Goal: Information Seeking & Learning: Learn about a topic

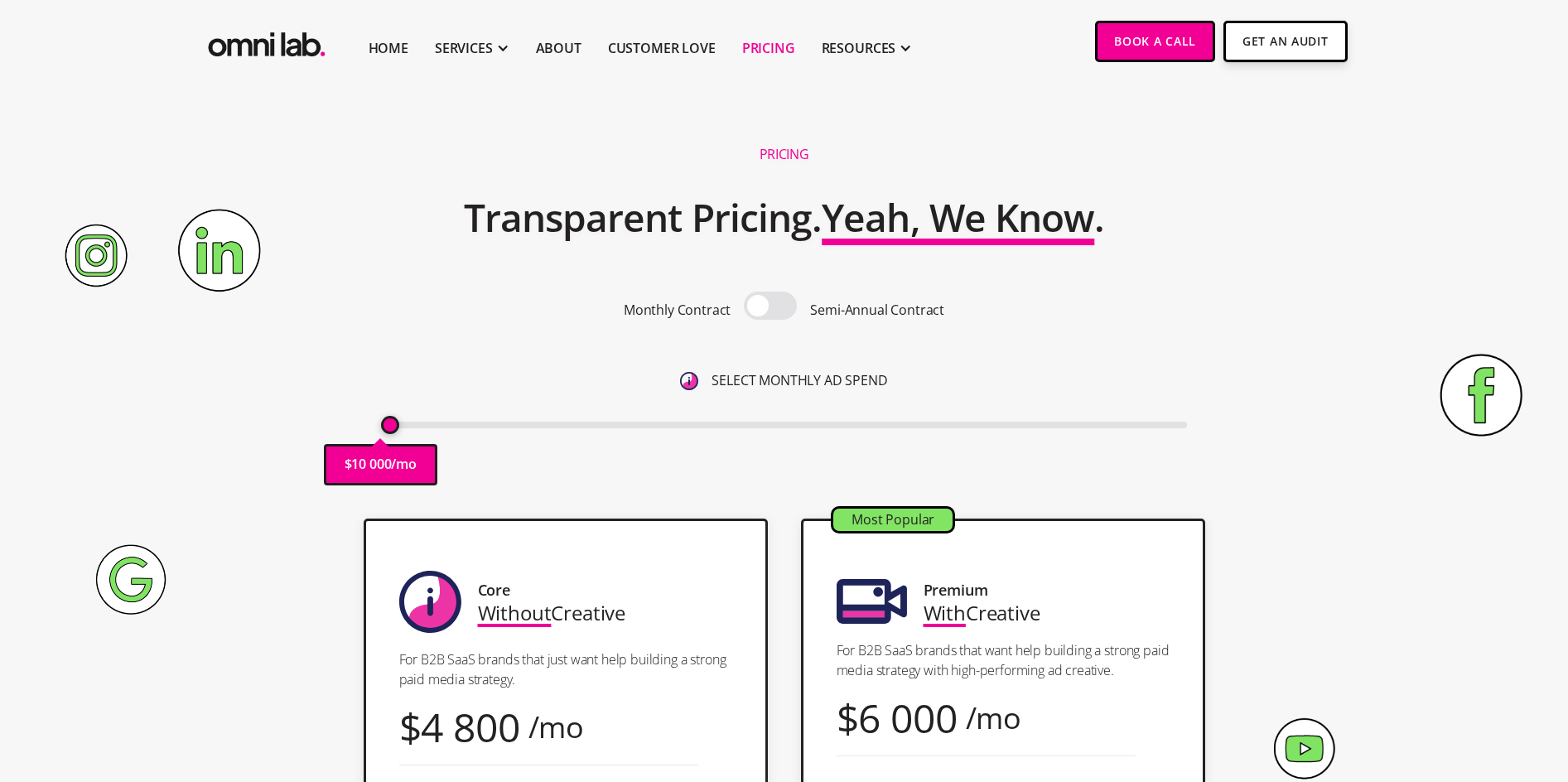
click at [776, 308] on span at bounding box center [770, 305] width 53 height 28
click at [770, 307] on input "checkbox" at bounding box center [770, 307] width 0 height 0
click at [776, 308] on span at bounding box center [770, 305] width 53 height 28
click at [770, 307] on input "checkbox" at bounding box center [770, 307] width 0 height 0
click at [914, 56] on li "RESOURCES Omni Resources Careers Join the Omni lab team and help run dynamic de…" at bounding box center [867, 41] width 118 height 83
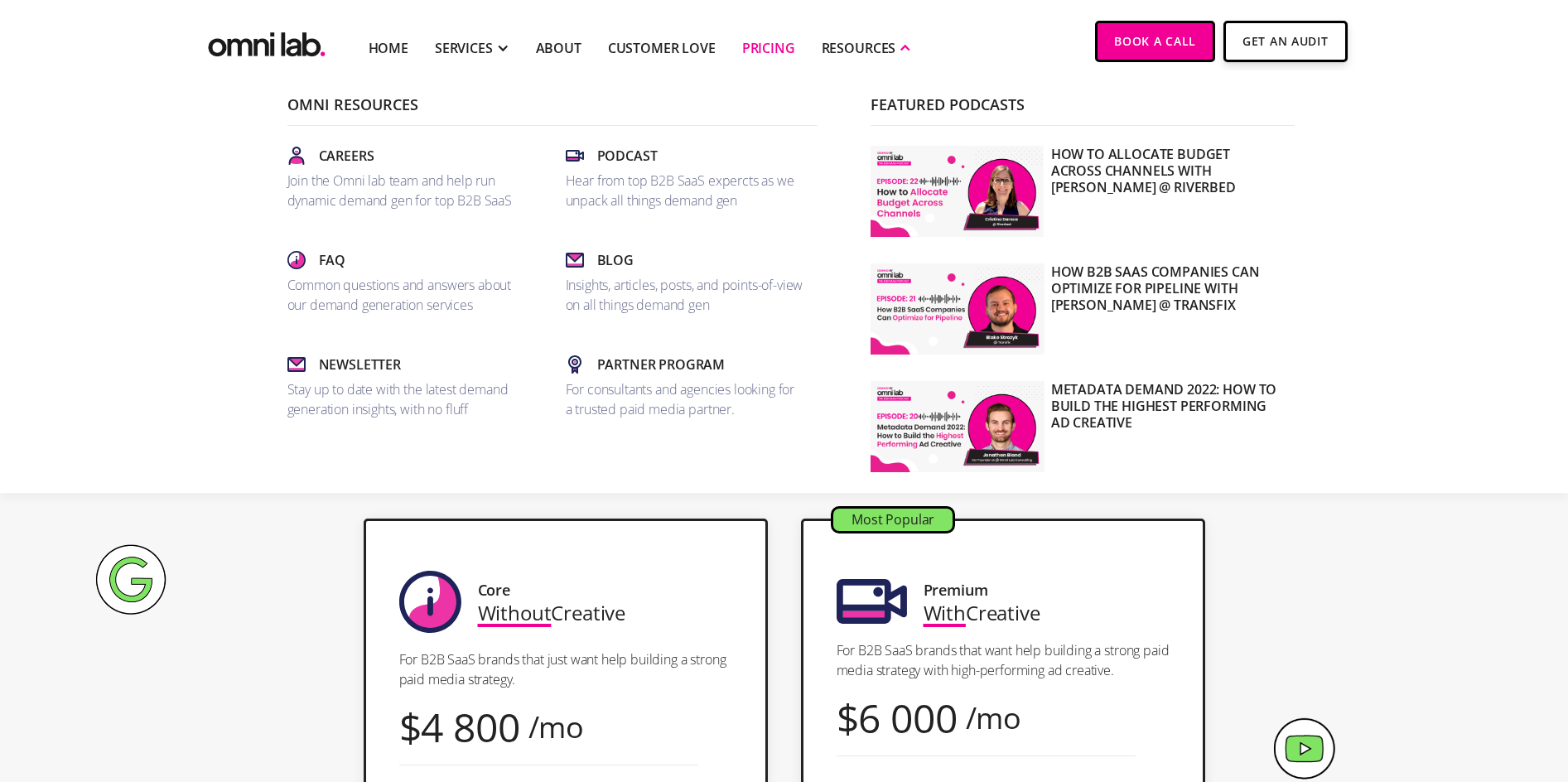
click at [914, 56] on li "RESOURCES Omni Resources Careers Join the Omni lab team and help run dynamic de…" at bounding box center [867, 41] width 118 height 83
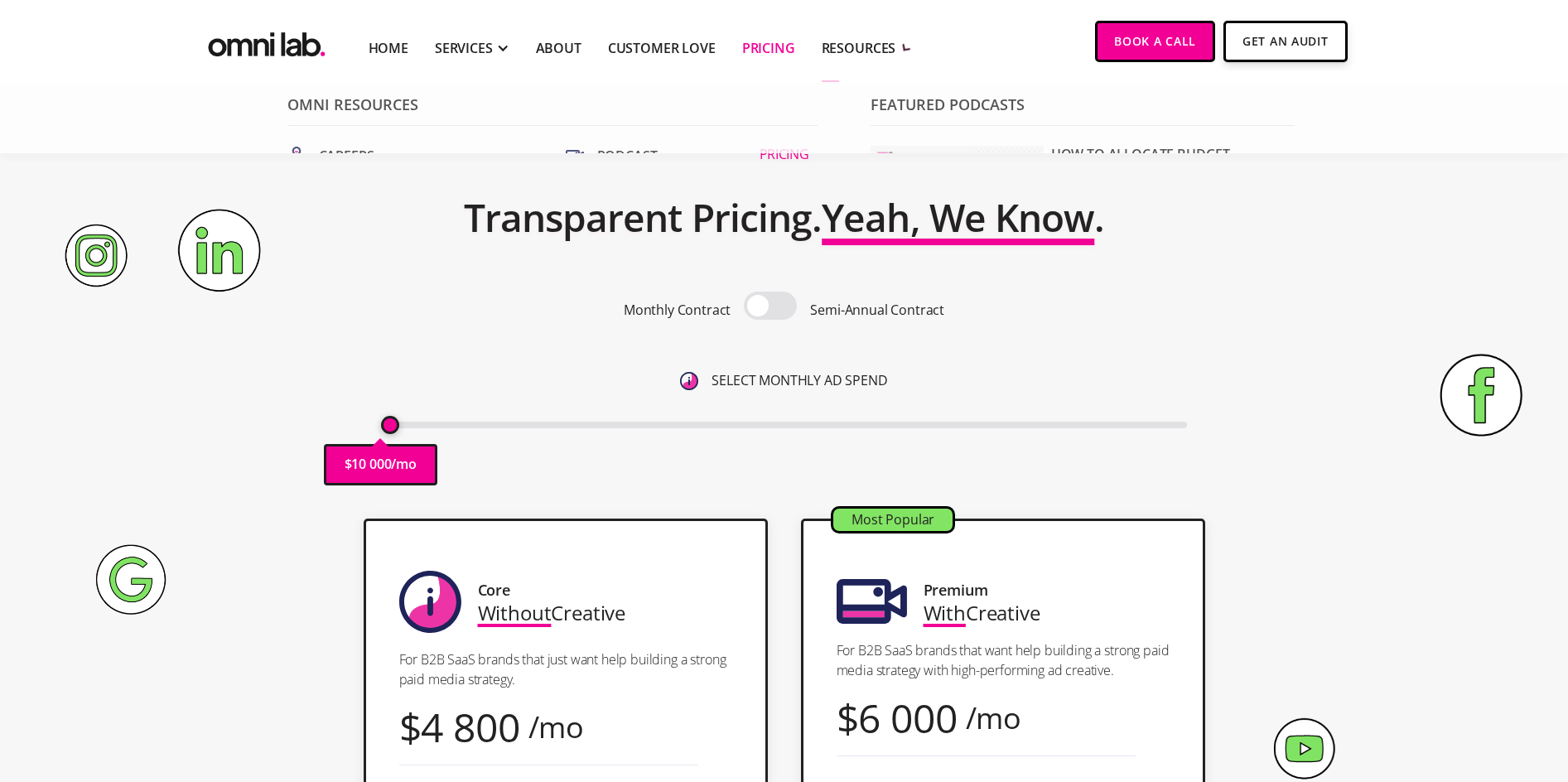
click at [848, 35] on div "RESOURCES" at bounding box center [867, 48] width 91 height 69
click at [653, 41] on link "Customer Love" at bounding box center [662, 48] width 107 height 20
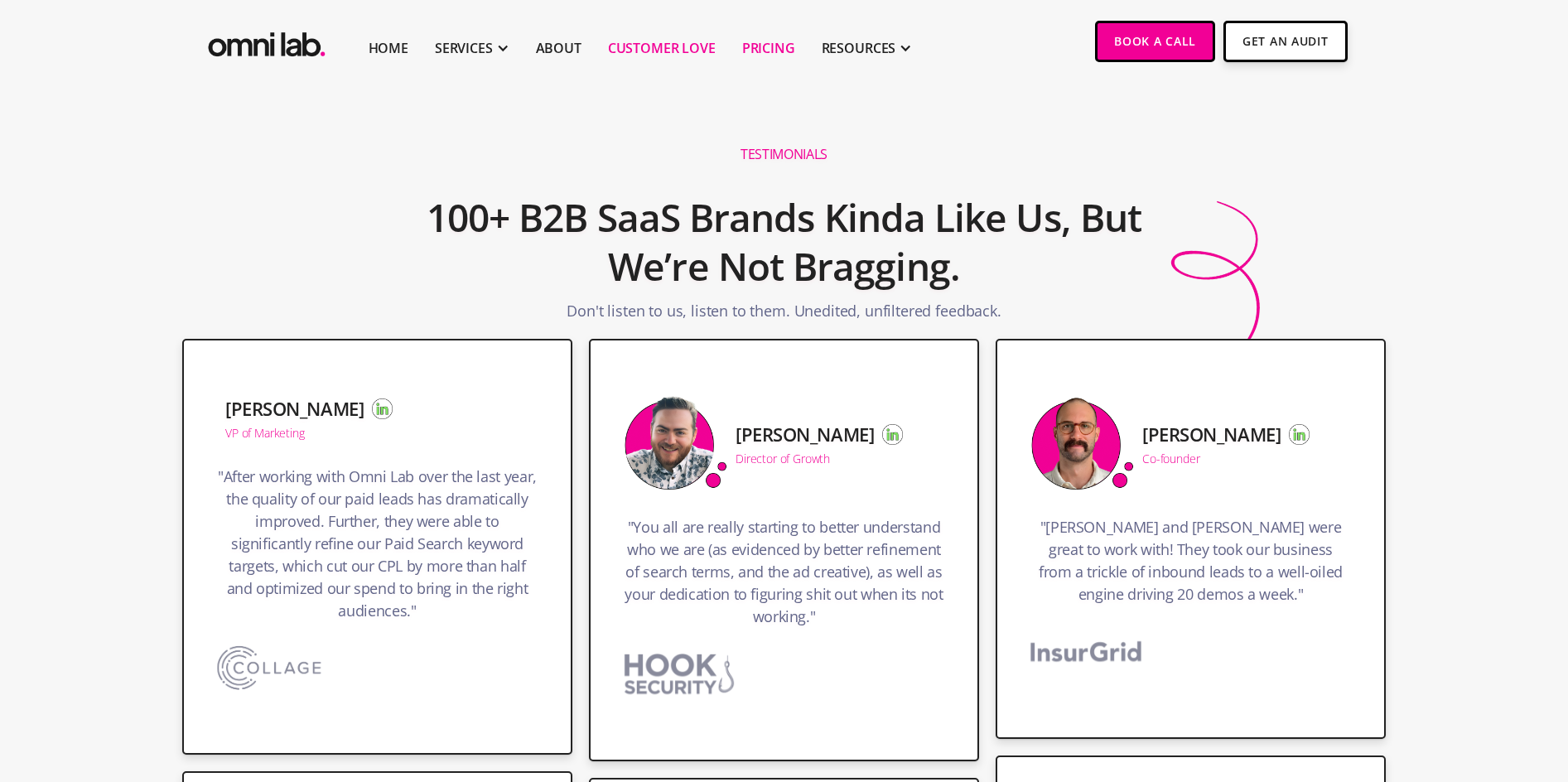
click at [776, 55] on link "Pricing" at bounding box center [768, 48] width 53 height 20
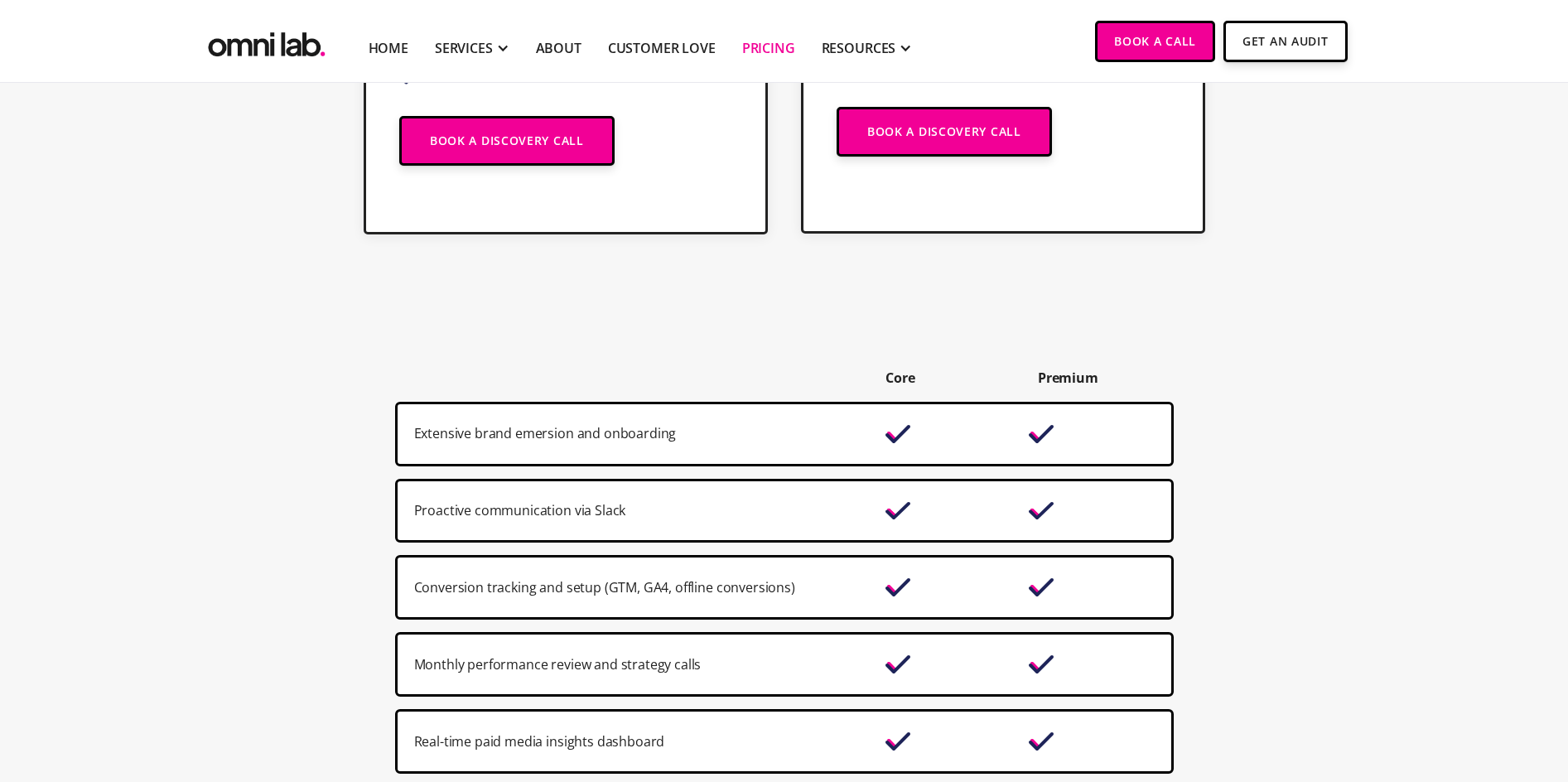
scroll to position [1326, 0]
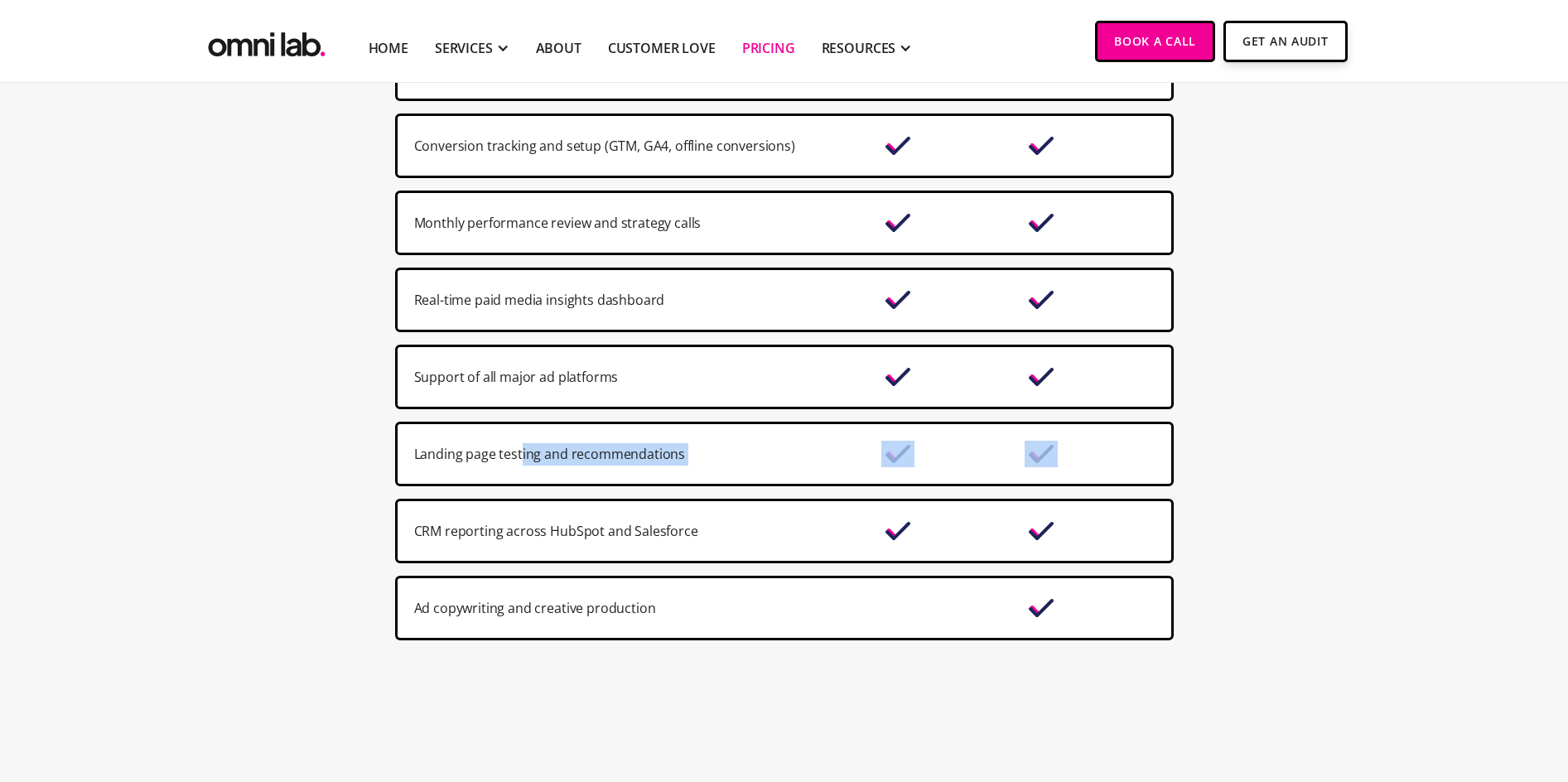
drag, startPoint x: 522, startPoint y: 460, endPoint x: 1162, endPoint y: 446, distance: 640.2
click at [1162, 446] on div "Landing page testing and recommendations" at bounding box center [784, 454] width 779 height 64
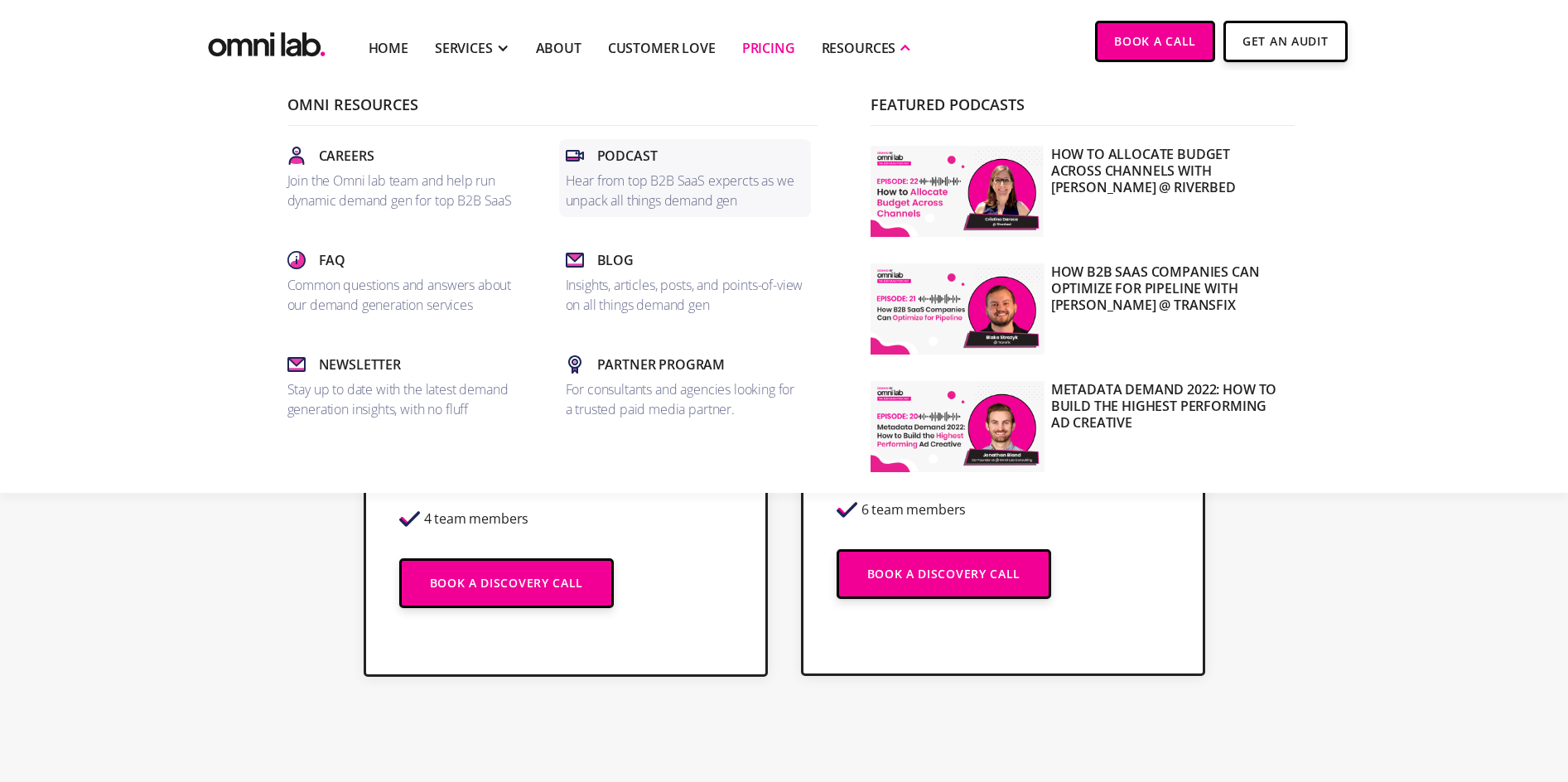
click at [667, 174] on p "Hear from top B2B SaaS expercts as we unpack all things demand gen" at bounding box center [685, 190] width 239 height 39
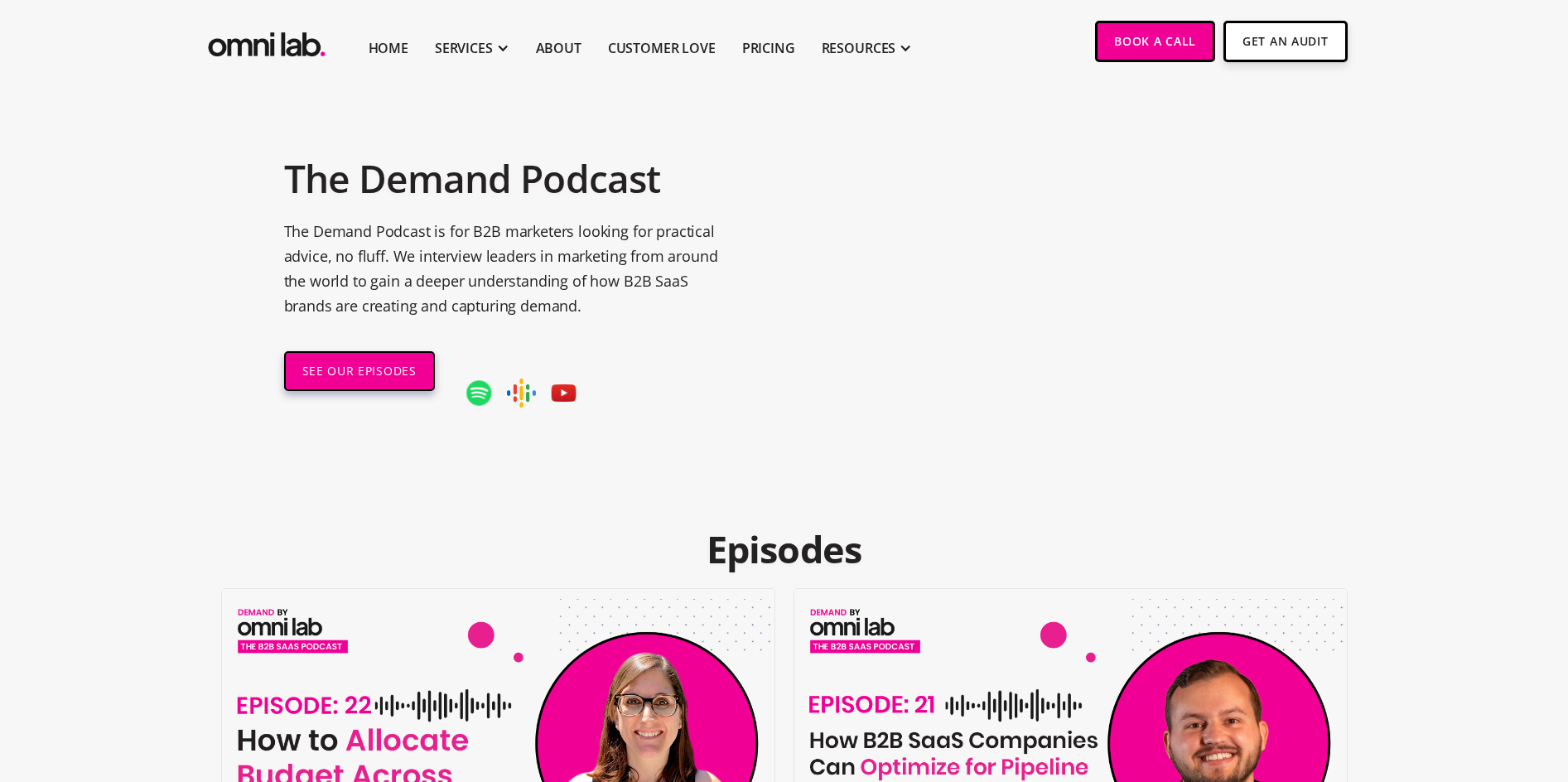
click at [368, 356] on link "SEE OUR EPISODES" at bounding box center [359, 370] width 151 height 39
click at [557, 395] on img at bounding box center [564, 393] width 29 height 29
click at [483, 391] on img at bounding box center [480, 393] width 29 height 29
click at [881, 41] on div "RESOURCES" at bounding box center [859, 48] width 75 height 20
click at [476, 47] on div "SERVICES" at bounding box center [463, 48] width 58 height 20
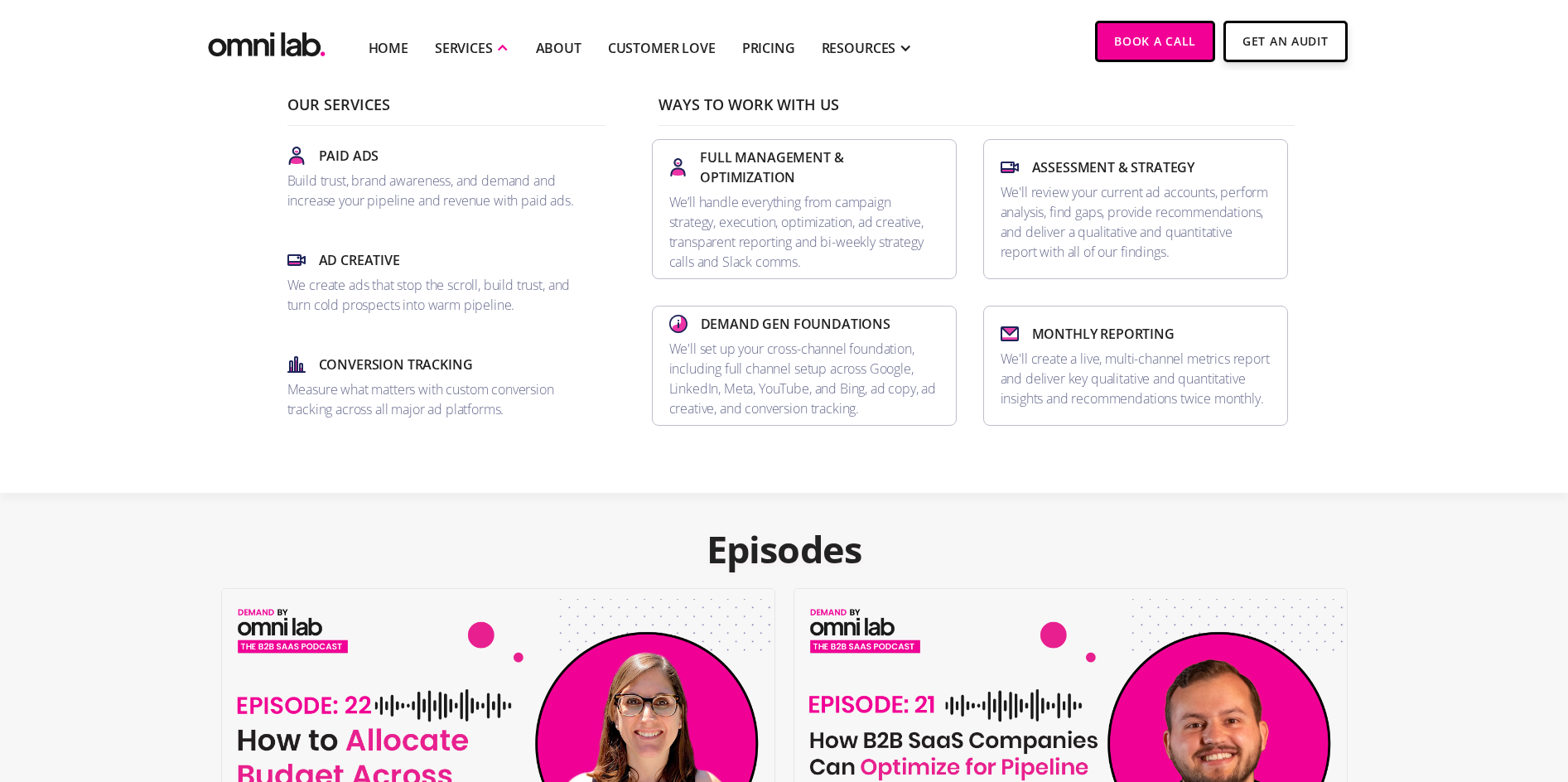
click at [395, 59] on li "Home" at bounding box center [388, 41] width 66 height 83
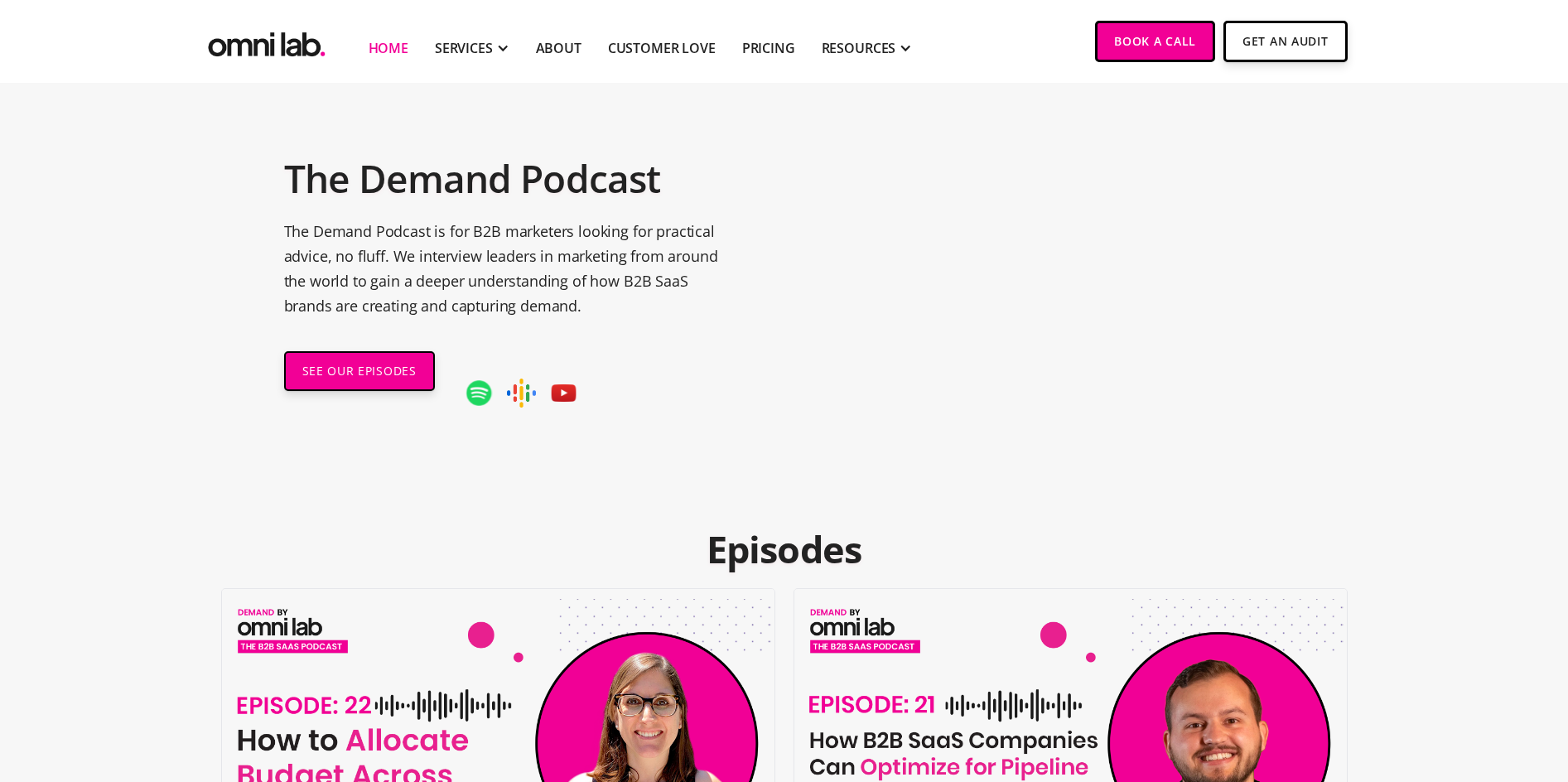
click at [399, 56] on link "Home" at bounding box center [387, 48] width 39 height 20
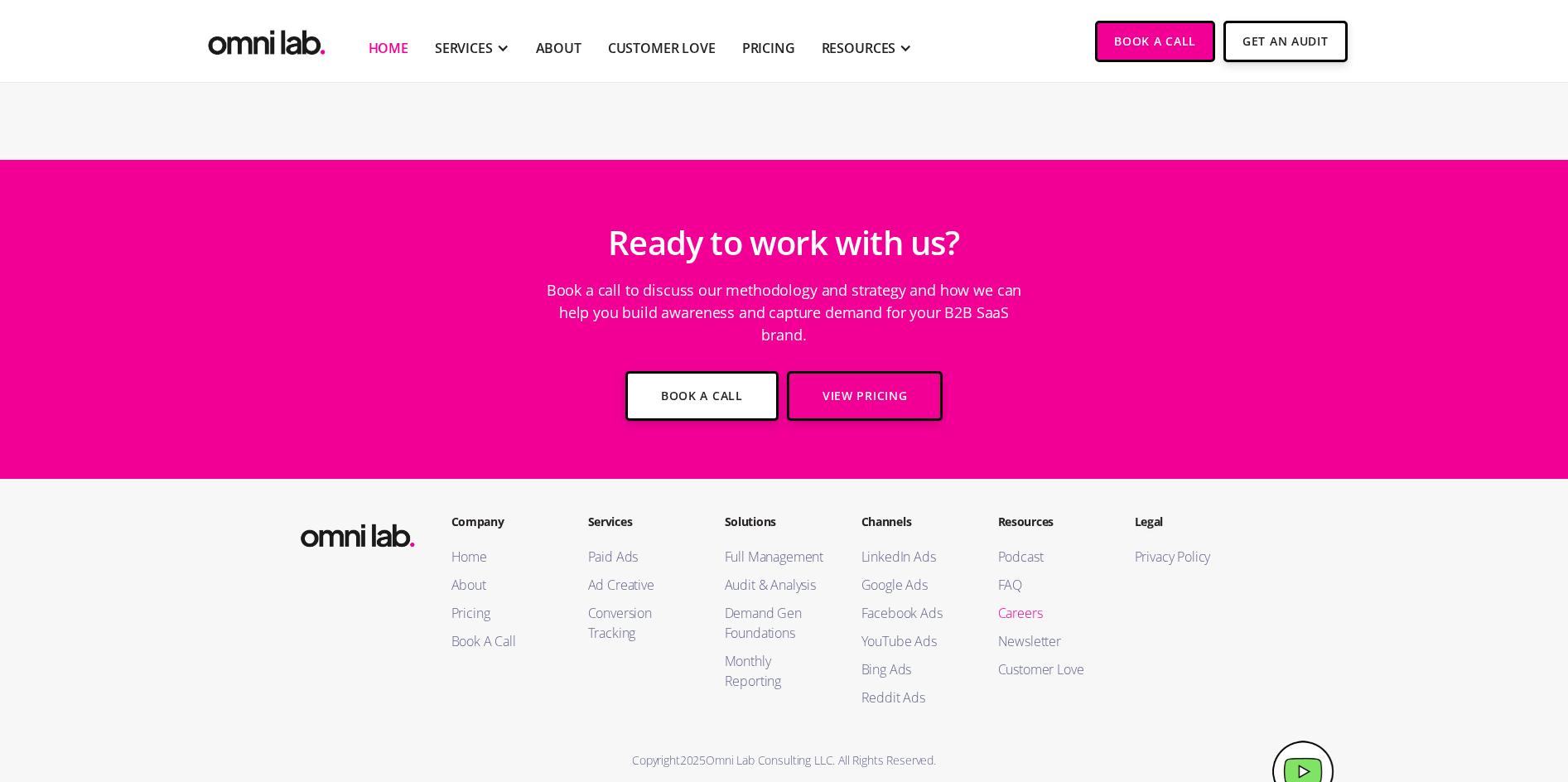
click at [1025, 604] on link "Careers" at bounding box center [1050, 613] width 104 height 20
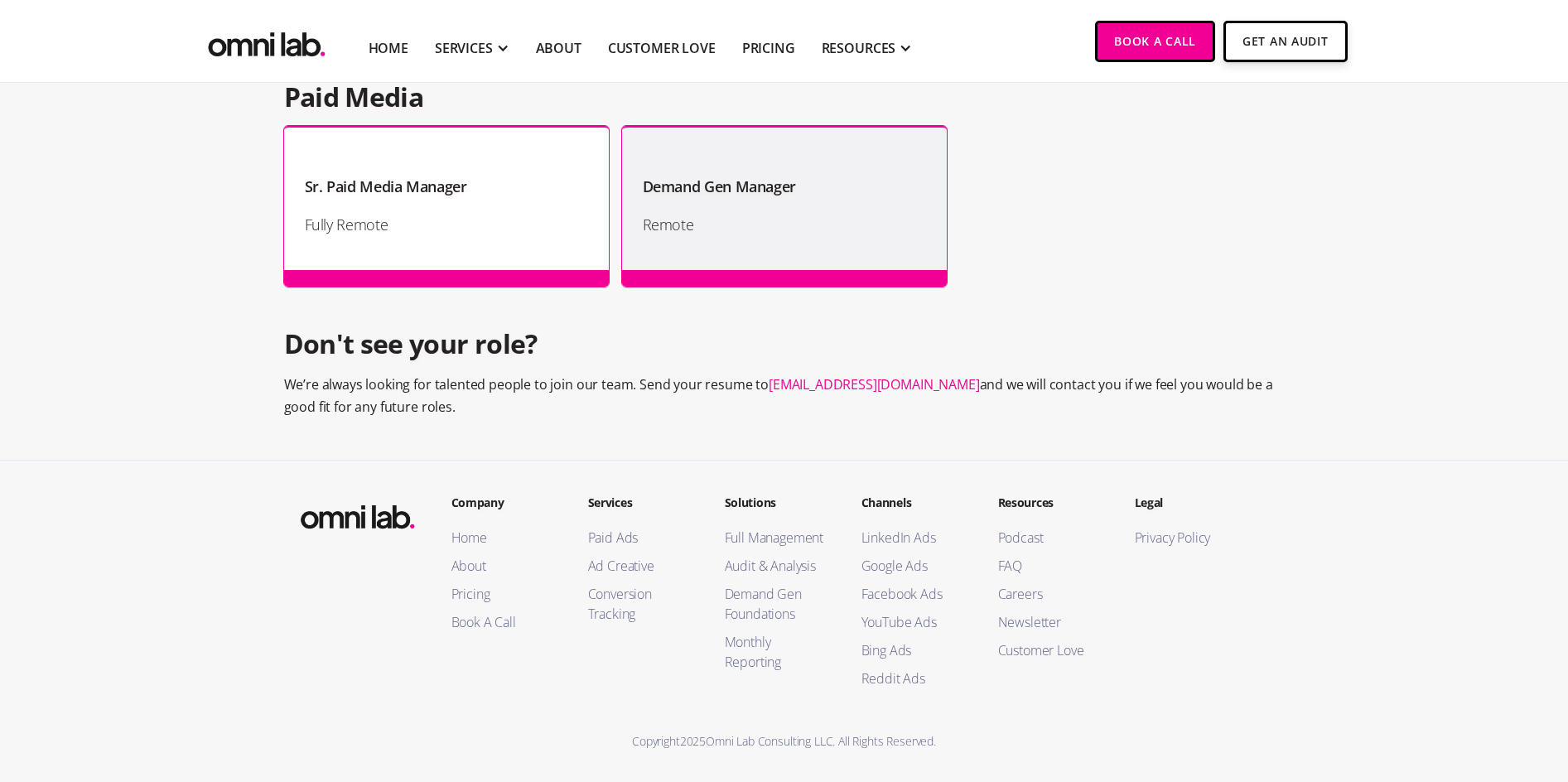
scroll to position [1667, 0]
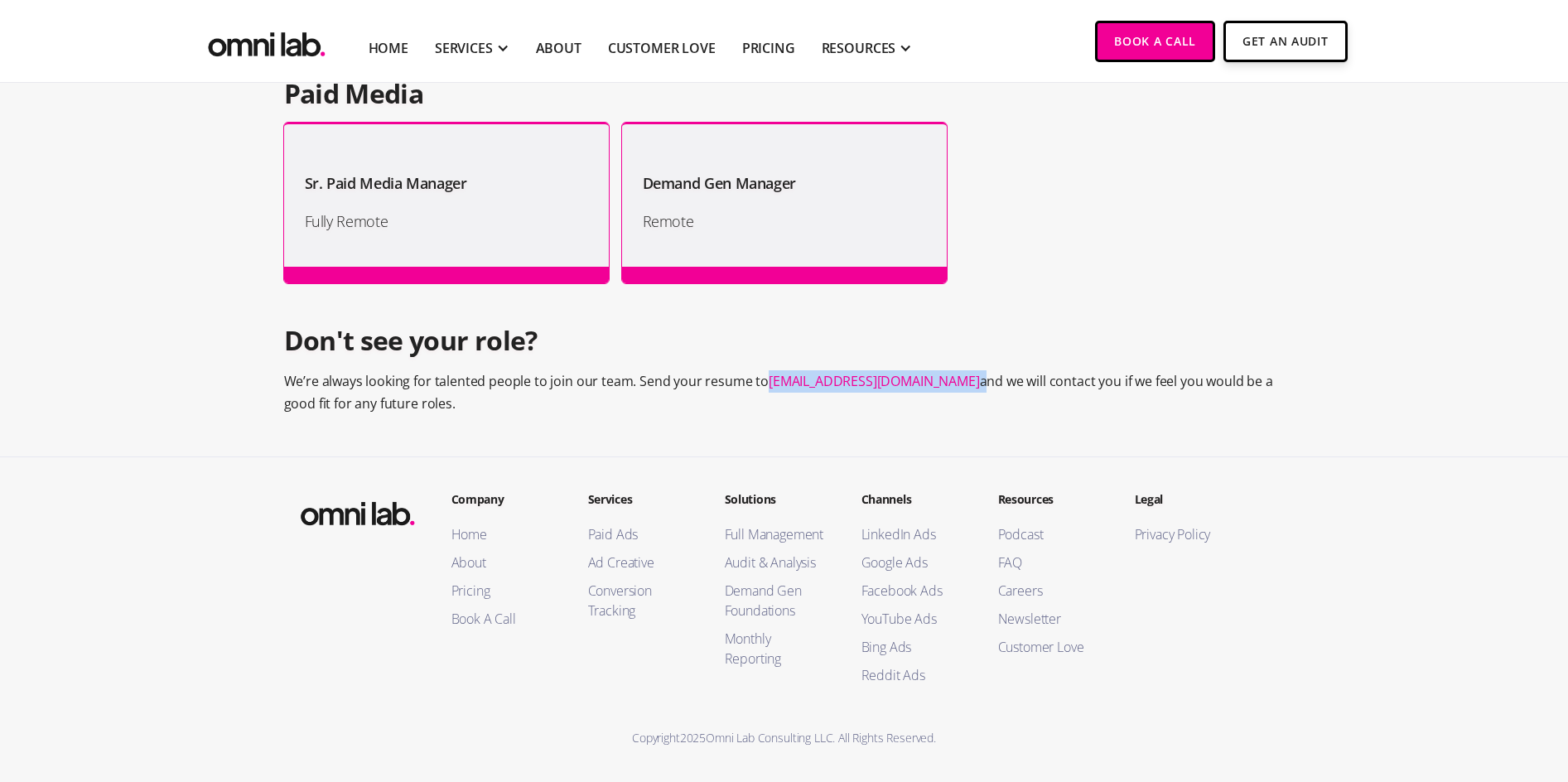
drag, startPoint x: 965, startPoint y: 385, endPoint x: 762, endPoint y: 375, distance: 203.2
click at [762, 375] on p "We’re always looking for talented people to join our team. Send your resume to …" at bounding box center [784, 392] width 1000 height 45
